Goal: Task Accomplishment & Management: Use online tool/utility

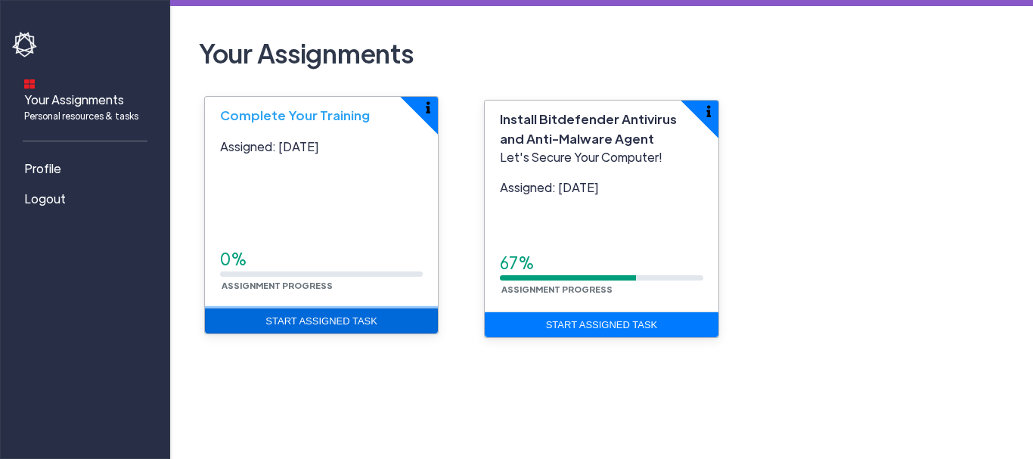
click at [379, 314] on link "Start Assigned Task" at bounding box center [321, 321] width 233 height 26
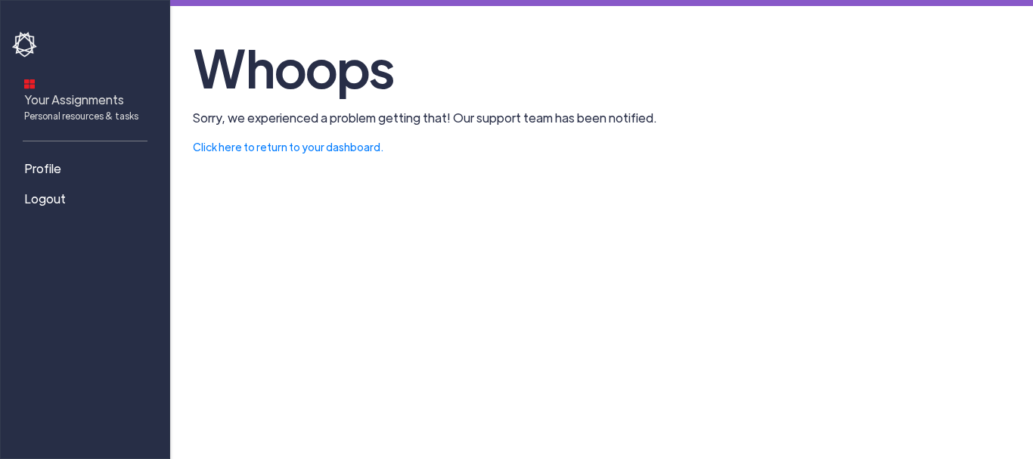
click at [113, 91] on span "Your Assignments Personal resources & tasks" at bounding box center [81, 107] width 114 height 32
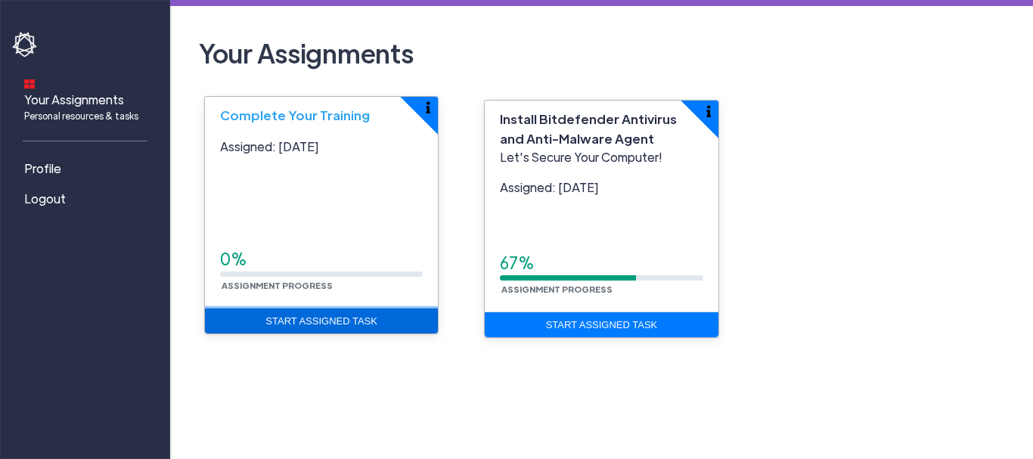
click at [383, 323] on link "Start Assigned Task" at bounding box center [321, 321] width 233 height 26
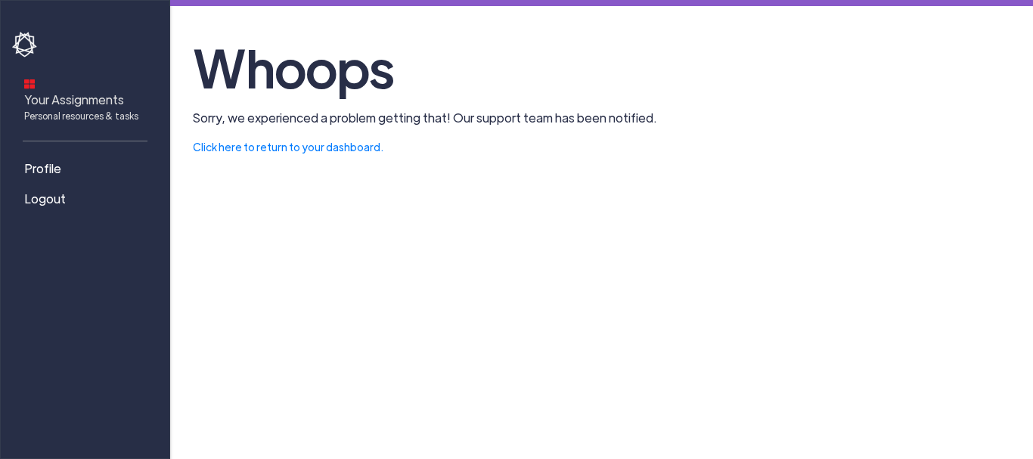
click at [105, 92] on span "Your Assignments Personal resources & tasks" at bounding box center [81, 107] width 114 height 32
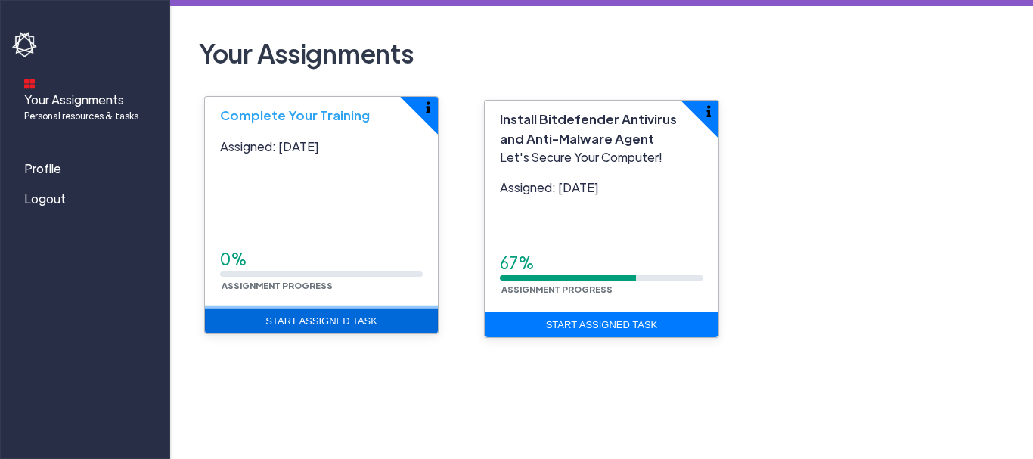
click at [347, 315] on link "Start Assigned Task" at bounding box center [321, 321] width 233 height 26
